Goal: Task Accomplishment & Management: Manage account settings

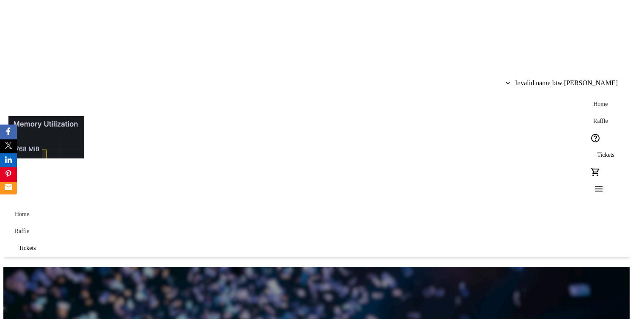
click at [597, 151] on span "Tickets" at bounding box center [605, 154] width 17 height 7
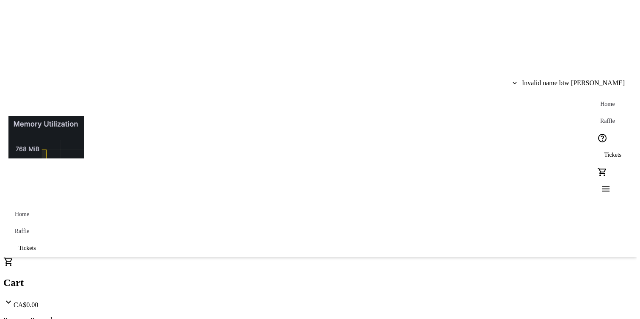
click at [590, 73] on span at bounding box center [569, 83] width 126 height 20
click at [580, 35] on span "My Tickets" at bounding box center [604, 33] width 49 height 8
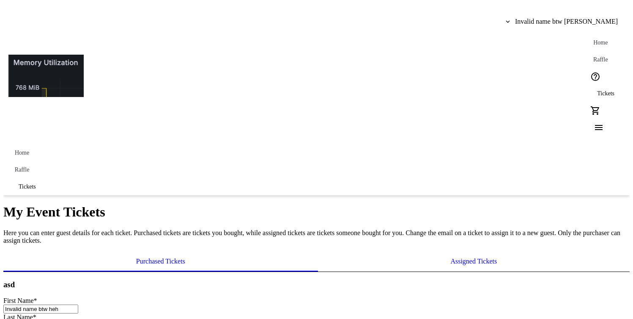
scroll to position [62, 0]
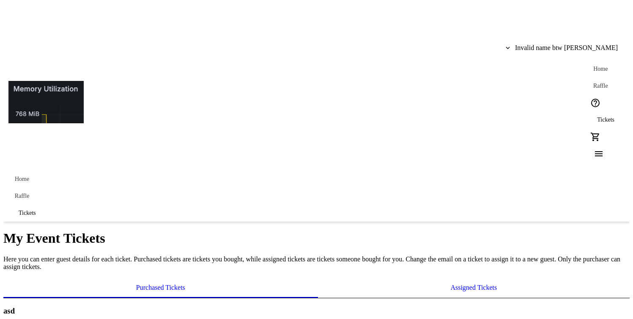
scroll to position [53, 0]
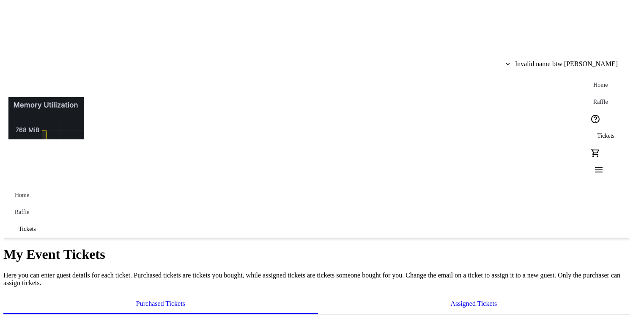
scroll to position [57, 0]
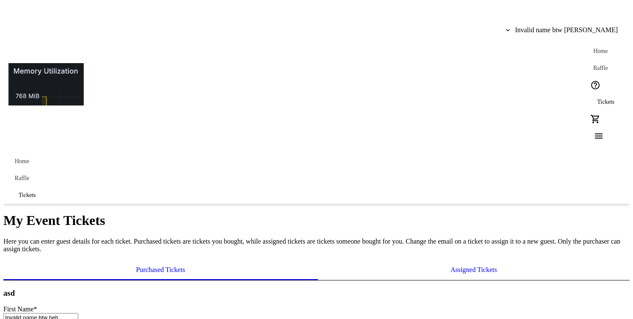
scroll to position [60, 0]
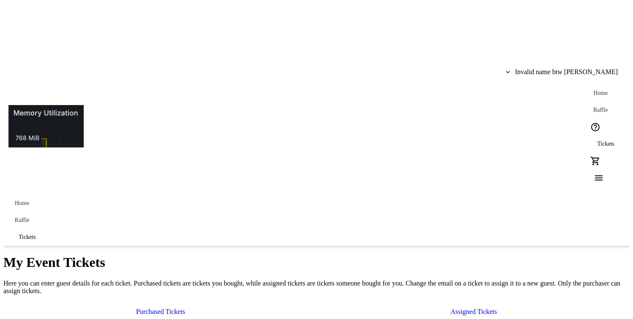
scroll to position [13, 0]
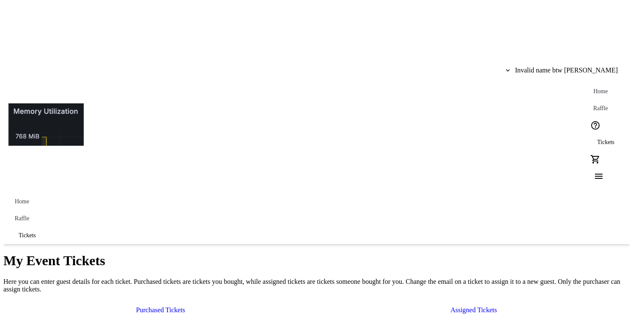
type input "Emsli"
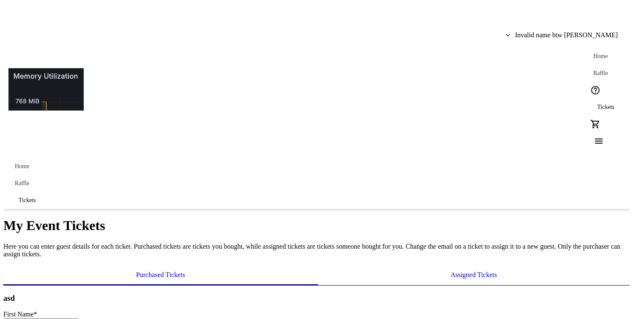
scroll to position [60, 0]
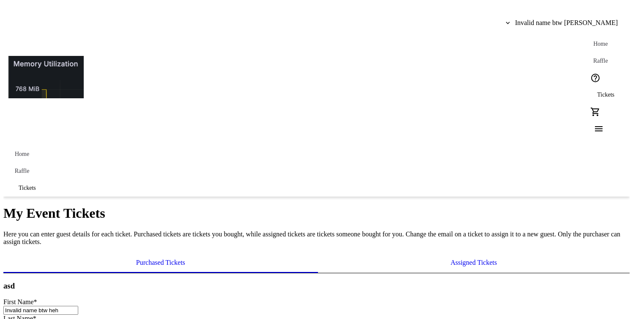
type input "jor"
drag, startPoint x: 159, startPoint y: 266, endPoint x: 165, endPoint y: 191, distance: 75.1
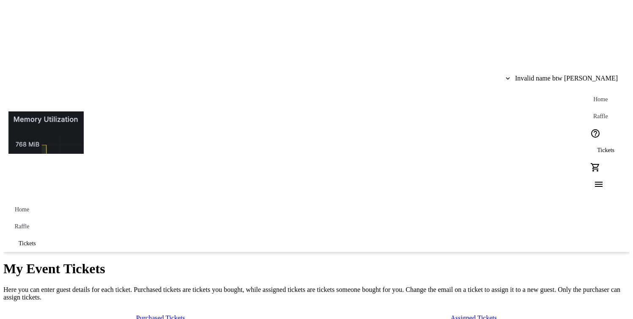
scroll to position [53, 0]
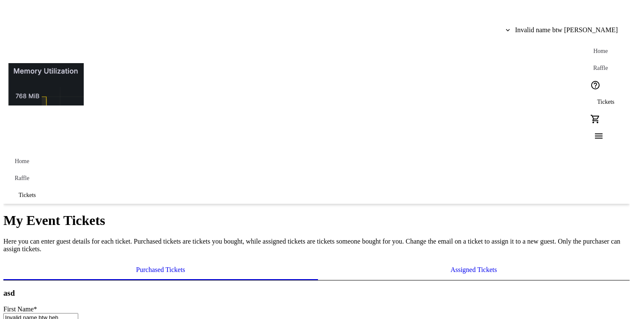
type input "[EMAIL_ADDRESS][DOMAIN_NAME]"
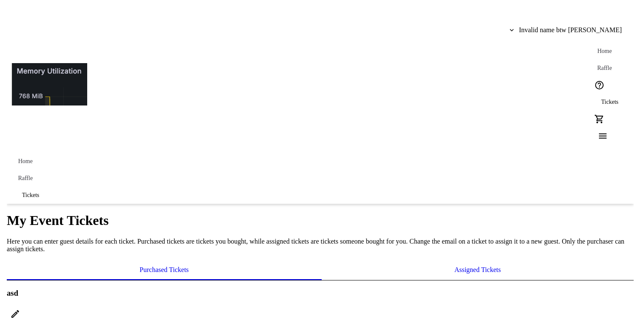
scroll to position [0, 0]
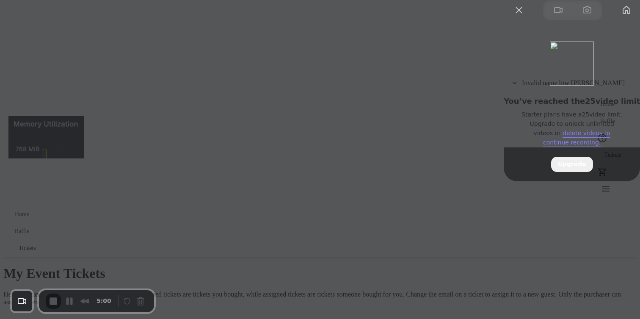
click at [555, 147] on span "Starter plans have a 25 video limit. Upgrade to unlock unlimited videos or dele…" at bounding box center [572, 128] width 102 height 37
click at [571, 146] on link "delete videos to continue recording." at bounding box center [576, 137] width 67 height 16
click at [407, 68] on div at bounding box center [320, 159] width 640 height 319
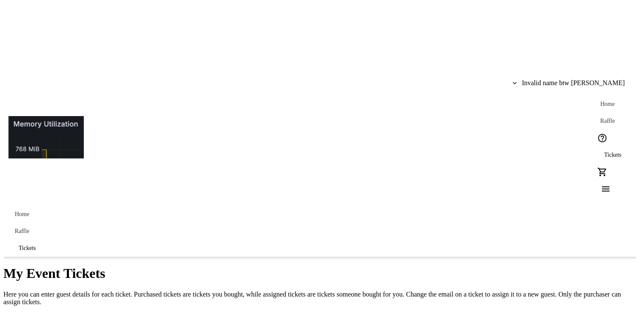
click at [396, 290] on p "Here you can enter guest details for each ticket. Purchased tickets are tickets…" at bounding box center [319, 297] width 633 height 15
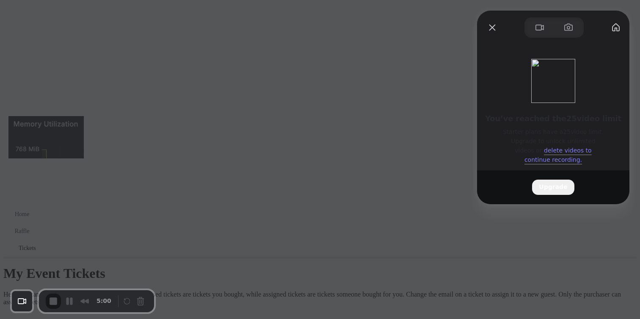
click at [490, 102] on div "You’ve reached the 25 video limit Starter plans have a 25 video limit. Upgrade …" at bounding box center [553, 104] width 152 height 132
click at [487, 33] on div at bounding box center [492, 28] width 14 height 14
click at [489, 27] on button "Close" at bounding box center [492, 28] width 14 height 14
click at [495, 27] on button "Close" at bounding box center [492, 28] width 14 height 14
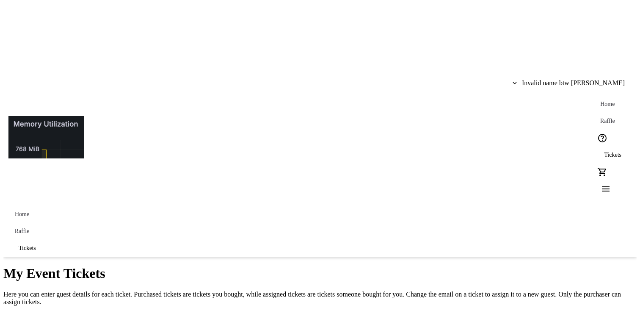
click at [593, 96] on div "Home Raffle Tickets 0" at bounding box center [612, 149] width 38 height 107
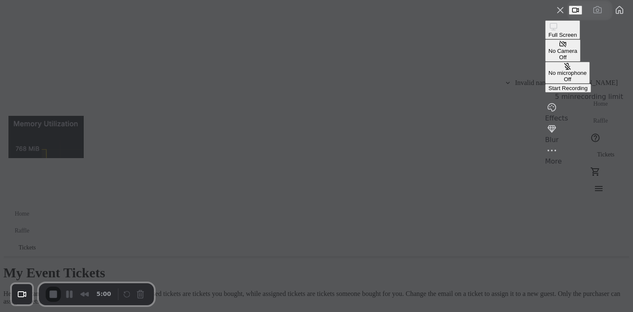
click at [550, 91] on span "Start Recording" at bounding box center [568, 88] width 39 height 6
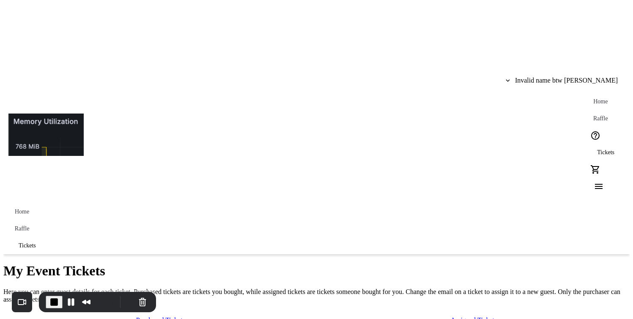
scroll to position [11, 0]
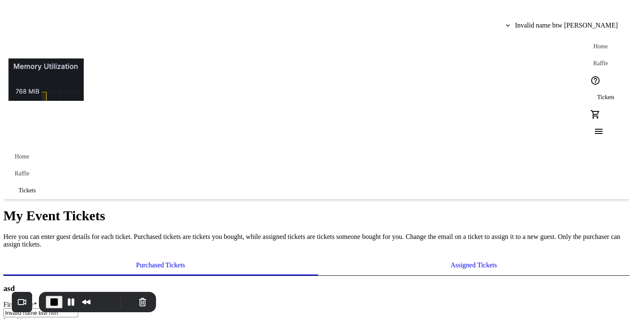
scroll to position [60, 0]
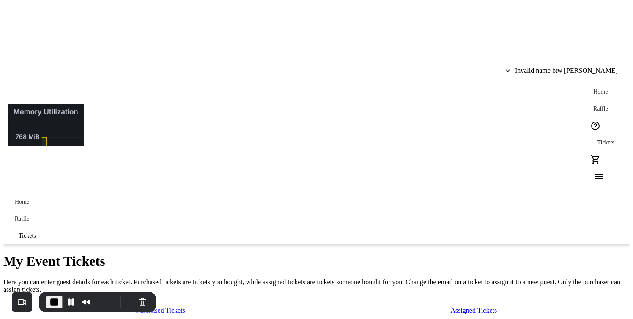
scroll to position [60, 0]
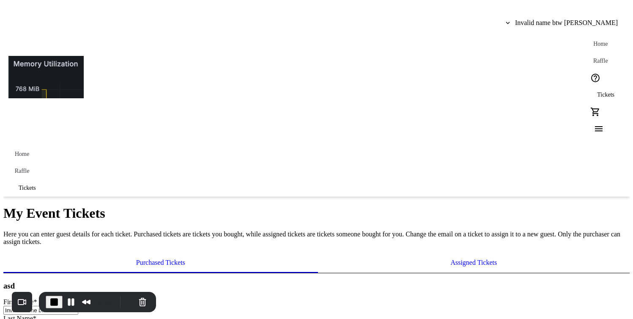
type input "jordan+iajsd@trellis.org"
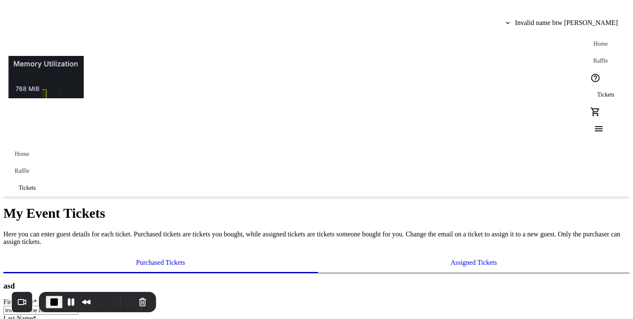
type input "Ems"
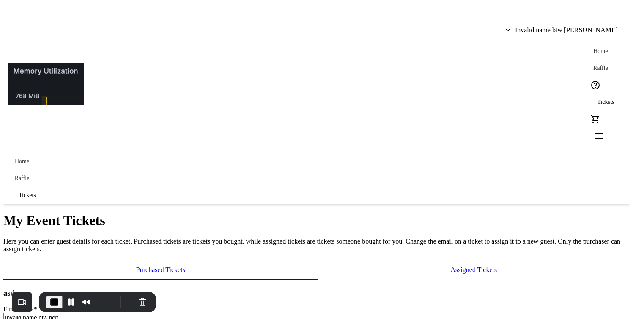
scroll to position [60, 0]
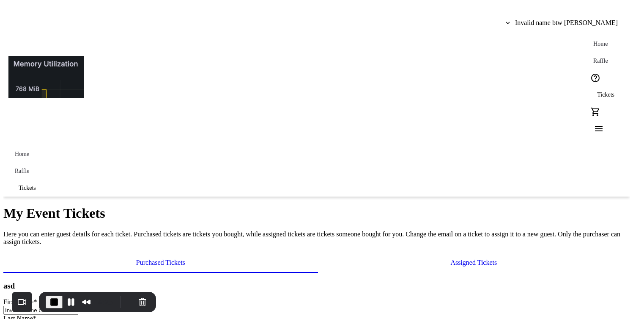
type input "[EMAIL_ADDRESS][DOMAIN_NAME]"
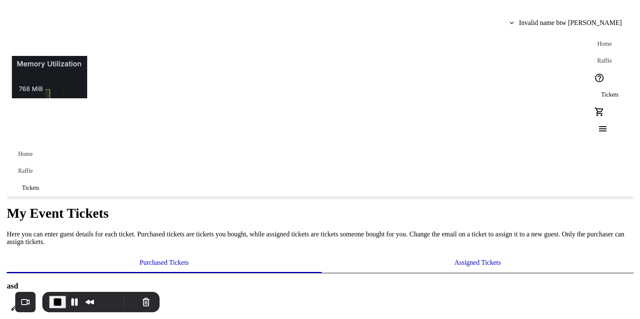
scroll to position [0, 0]
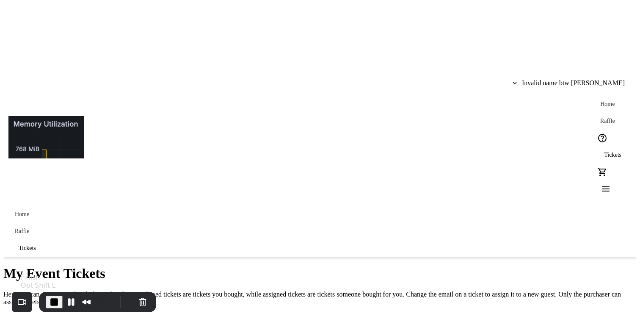
click at [55, 300] on span "End Recording" at bounding box center [54, 302] width 10 height 10
